Goal: Communication & Community: Answer question/provide support

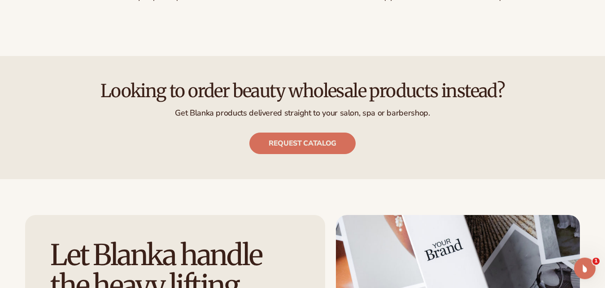
scroll to position [1189, 0]
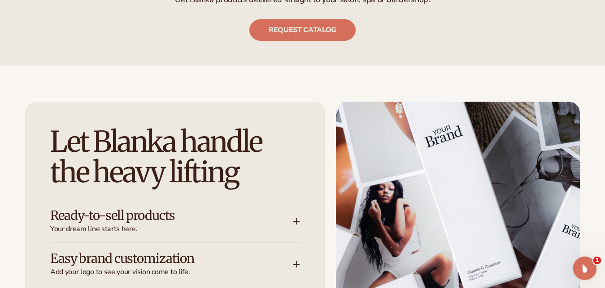
click at [586, 268] on icon "Open Intercom Messenger" at bounding box center [583, 267] width 15 height 15
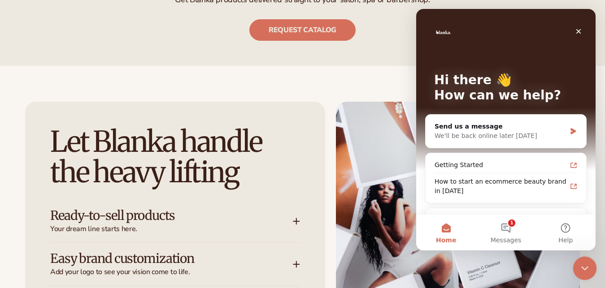
scroll to position [0, 0]
click at [506, 228] on button "1 Messages" at bounding box center [506, 233] width 60 height 36
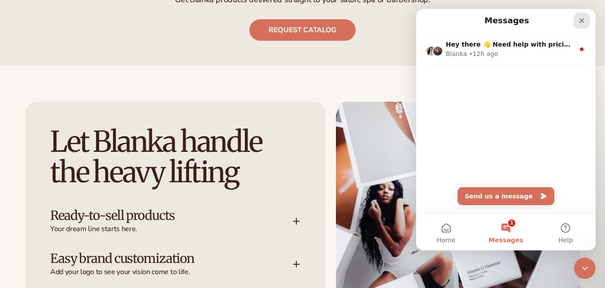
click at [579, 21] on icon "Close" at bounding box center [581, 20] width 7 height 7
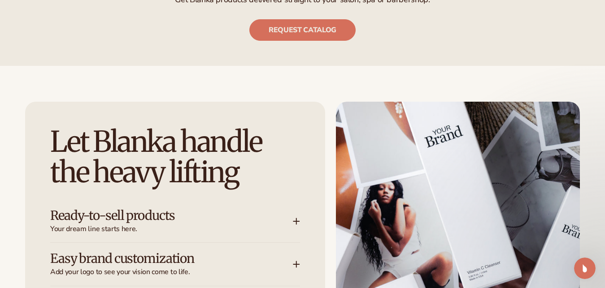
click at [592, 30] on div "Looking to order beauty wholesale products instead? Get Blanka products deliver…" at bounding box center [302, 4] width 605 height 73
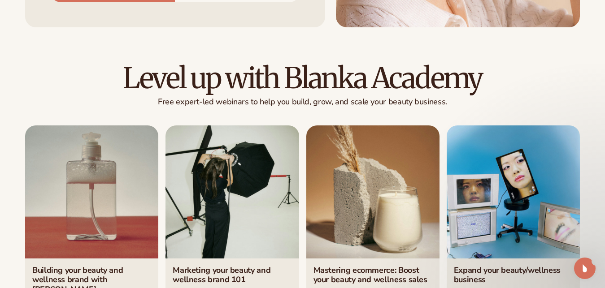
scroll to position [3157, 0]
